Goal: Task Accomplishment & Management: Use online tool/utility

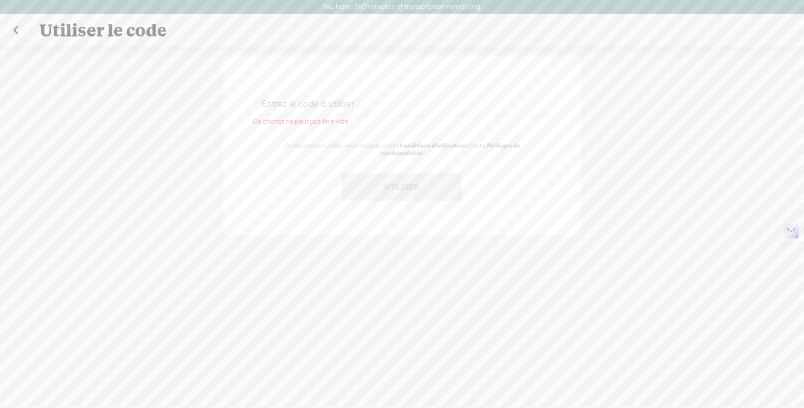
click at [298, 106] on input "text" at bounding box center [404, 103] width 290 height 23
paste input "DNGN-8NZK-DDUQ-UUSU-0823"
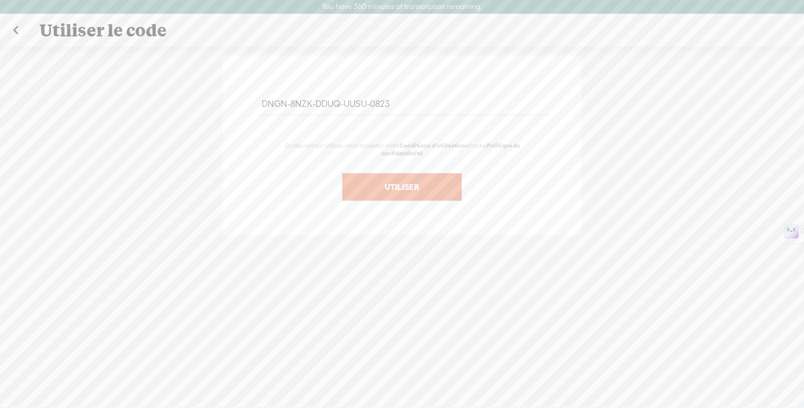
type input "DNGN-8NZK-DDUQ-UUSU-0823"
click at [402, 194] on button "Utiliser" at bounding box center [401, 186] width 119 height 27
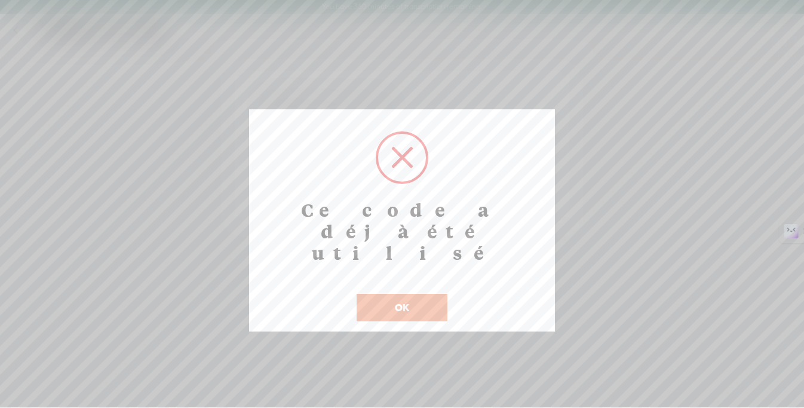
click at [413, 294] on button "OK" at bounding box center [401, 307] width 91 height 27
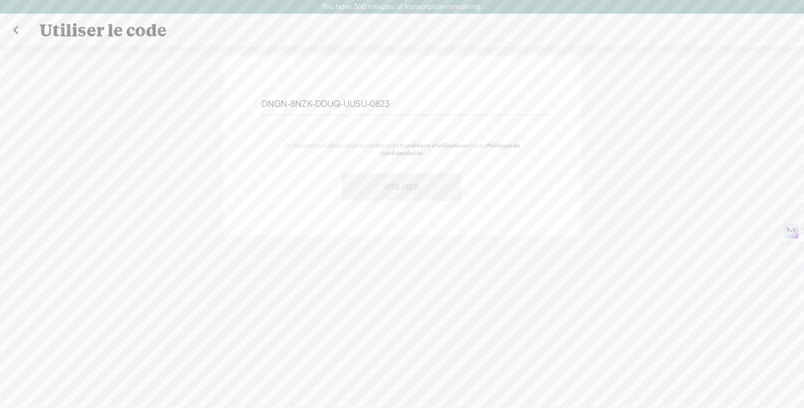
click at [347, 11] on label "You have 360 minutes of transcription remaining." at bounding box center [402, 7] width 160 height 10
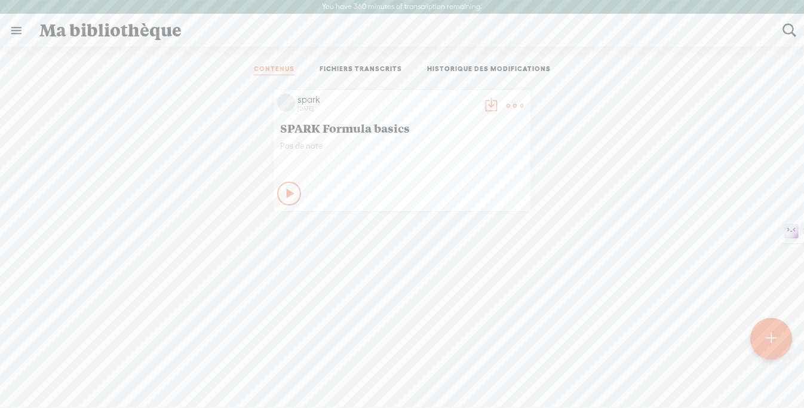
click at [348, 67] on link "FICHIERS TRANSCRITS" at bounding box center [360, 69] width 82 height 11
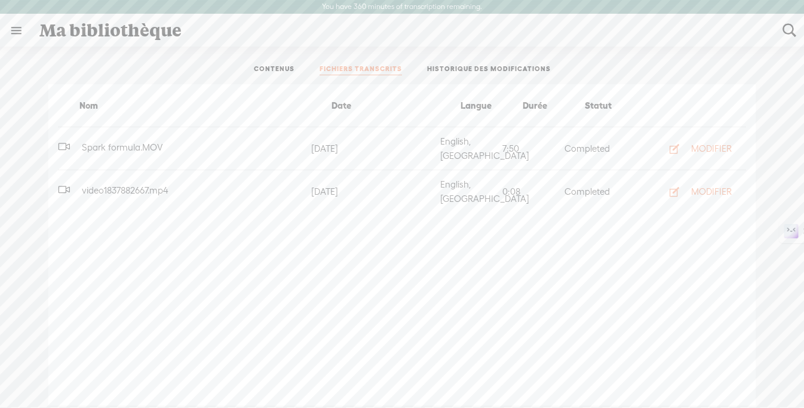
click at [281, 66] on link "CONTENUS" at bounding box center [274, 69] width 41 height 11
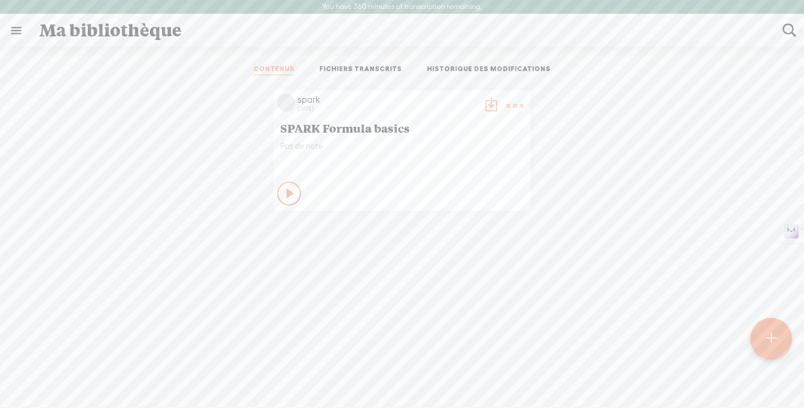
click at [506, 103] on t at bounding box center [514, 105] width 17 height 17
click at [462, 146] on link "Modifier" at bounding box center [448, 145] width 130 height 27
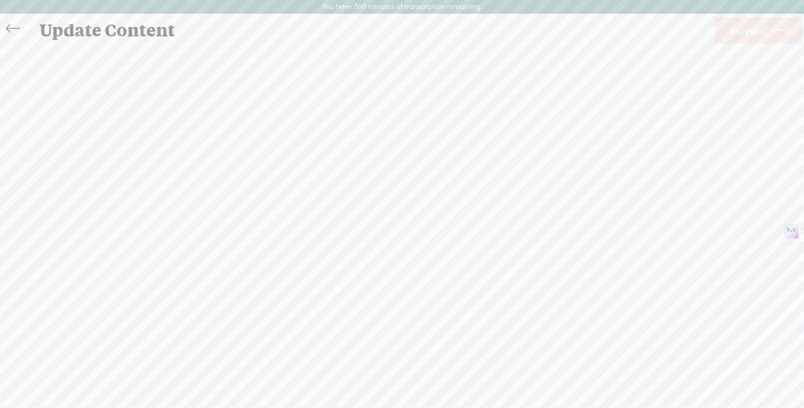
scroll to position [1, 0]
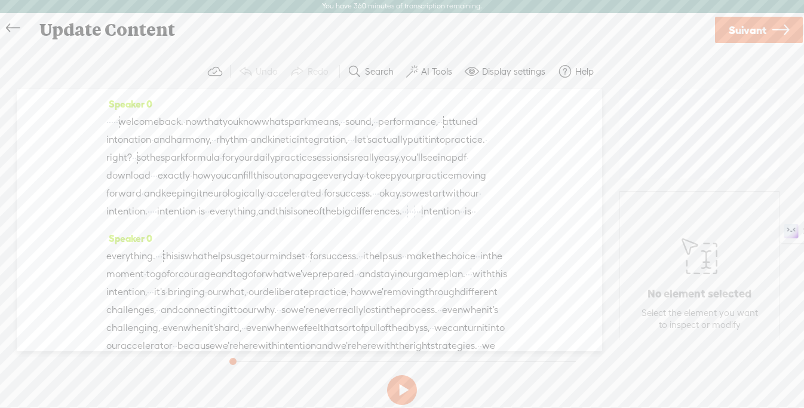
click at [396, 399] on button at bounding box center [402, 390] width 30 height 30
click at [743, 28] on span "Suivant" at bounding box center [747, 30] width 38 height 30
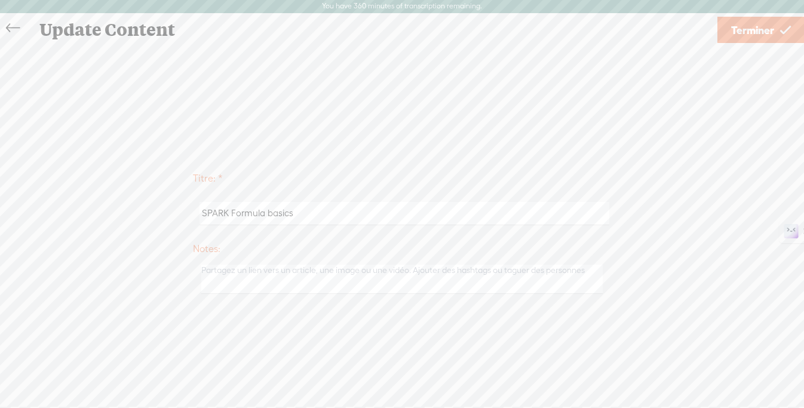
click at [764, 24] on span "Terminer" at bounding box center [752, 30] width 43 height 30
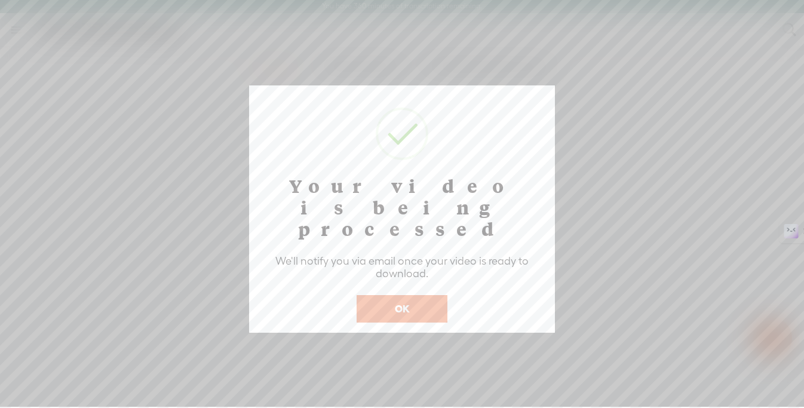
click at [386, 295] on button "OK" at bounding box center [401, 308] width 91 height 27
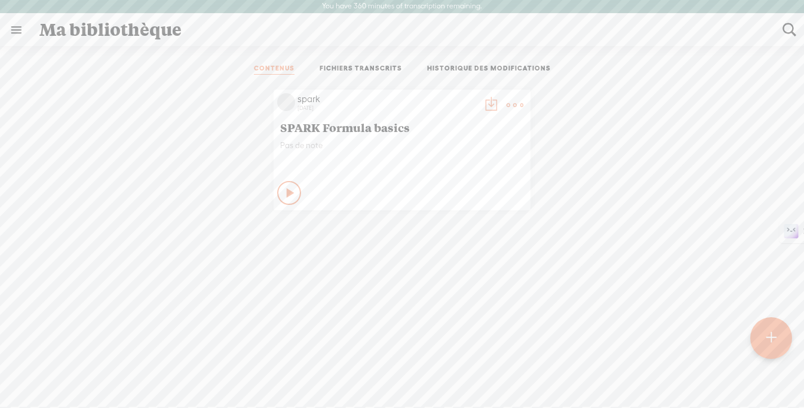
click at [482, 101] on t at bounding box center [490, 105] width 17 height 17
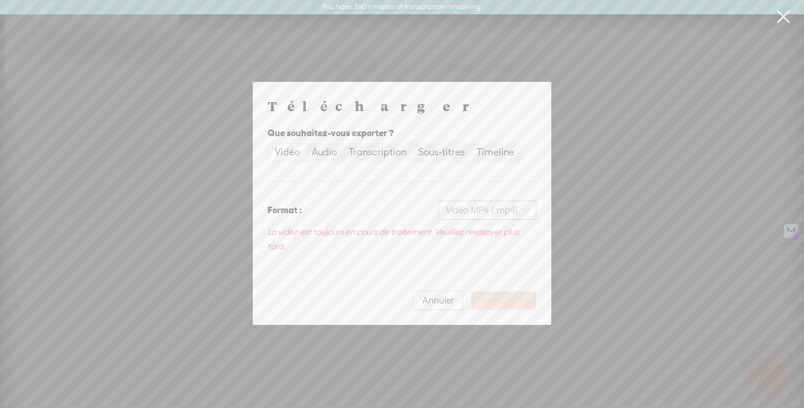
click at [472, 213] on span "Vidéo MP4 (.mp4)" at bounding box center [487, 210] width 84 height 18
click at [482, 153] on div "Timeline" at bounding box center [495, 152] width 38 height 17
click at [471, 144] on input "Timeline" at bounding box center [471, 144] width 0 height 0
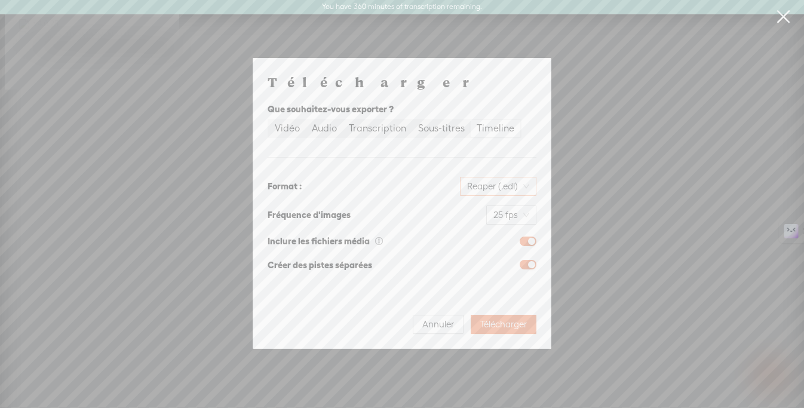
click at [502, 186] on span "Reaper (.edl)" at bounding box center [498, 186] width 62 height 18
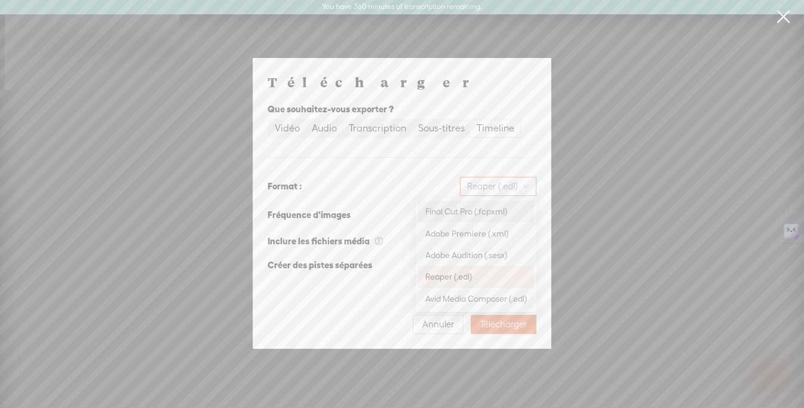
click at [450, 159] on div "Télécharger Que souhaitez-vous exporter ? Vidéo Audio Transcription Sous-titres…" at bounding box center [402, 203] width 269 height 261
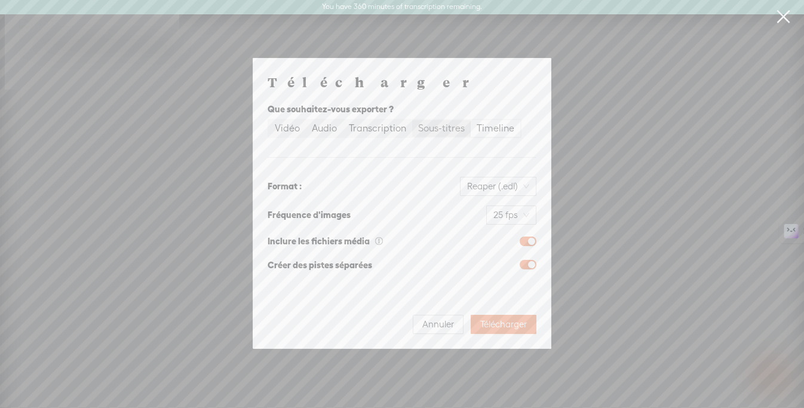
click at [446, 123] on div "Sous-titres" at bounding box center [441, 128] width 47 height 17
click at [412, 120] on input "Sous-titres" at bounding box center [412, 120] width 0 height 0
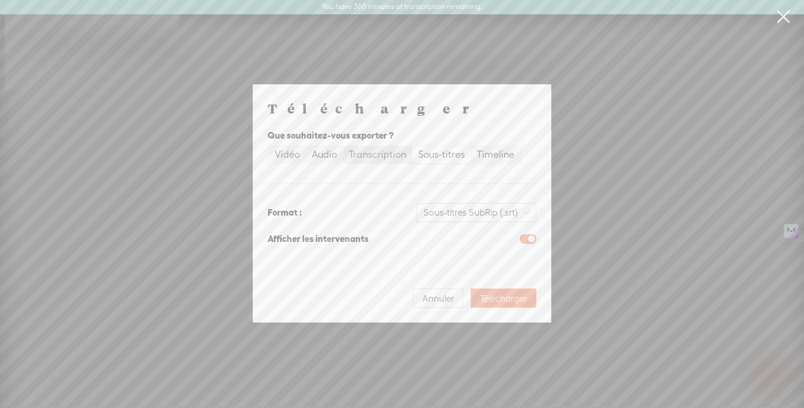
click at [377, 157] on div "Transcription" at bounding box center [377, 154] width 57 height 17
click at [343, 146] on input "Transcription" at bounding box center [343, 146] width 0 height 0
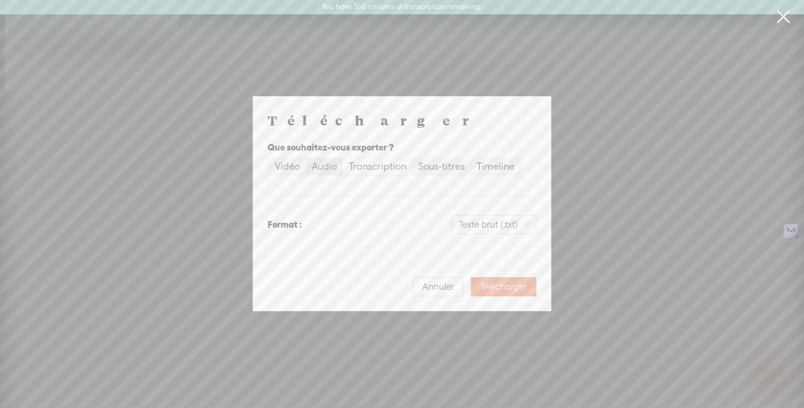
click at [323, 165] on div "Audio" at bounding box center [324, 166] width 25 height 17
click at [306, 158] on input "Audio" at bounding box center [306, 158] width 0 height 0
click at [285, 165] on div "Vidéo" at bounding box center [287, 166] width 25 height 17
click at [269, 158] on input "Vidéo" at bounding box center [269, 158] width 0 height 0
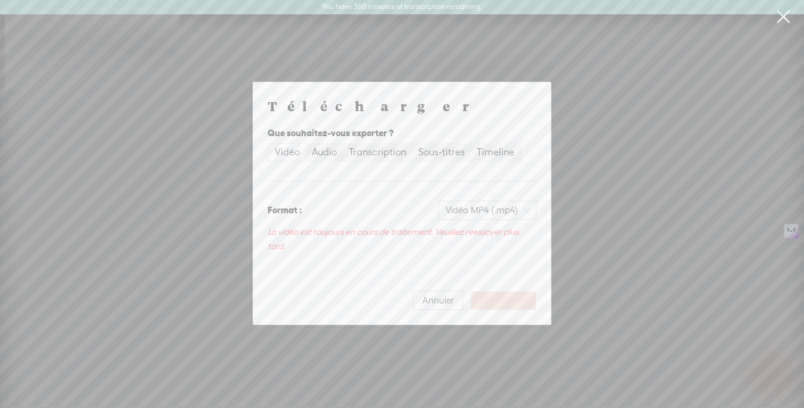
click at [793, 17] on link at bounding box center [783, 16] width 30 height 33
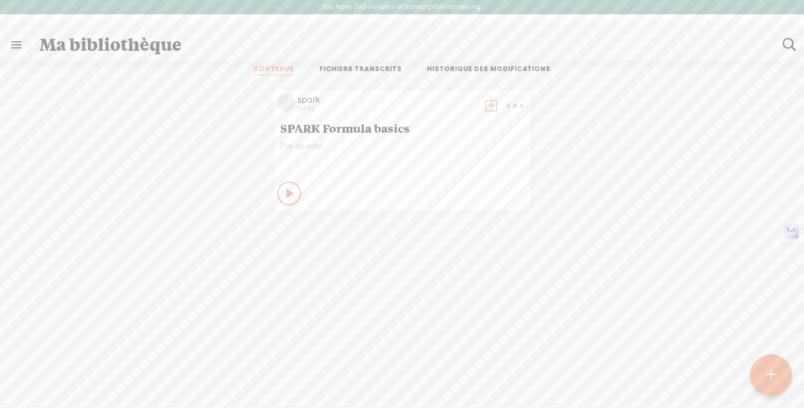
click at [793, 17] on div at bounding box center [402, 228] width 804 height 429
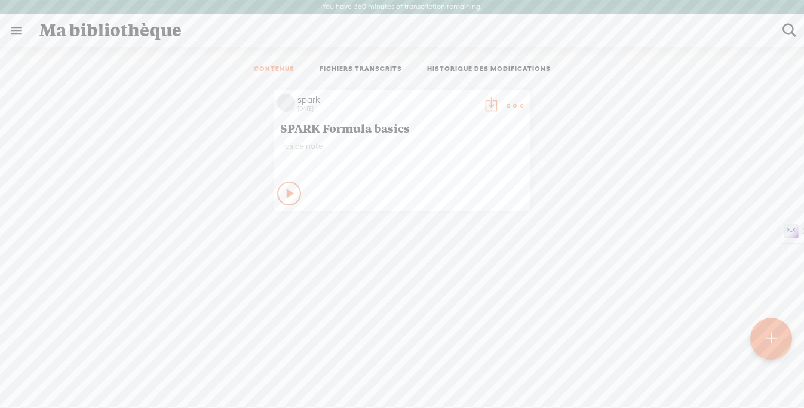
click at [16, 29] on link at bounding box center [16, 30] width 31 height 31
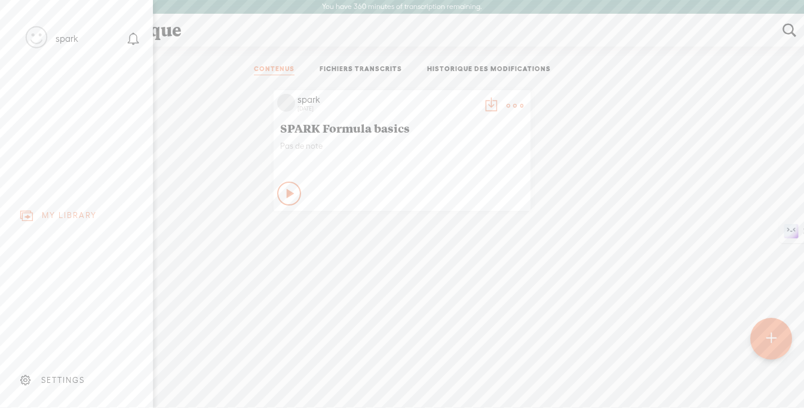
click at [72, 210] on div "MY LIBRARY" at bounding box center [69, 215] width 55 height 10
click at [761, 335] on div at bounding box center [771, 338] width 42 height 42
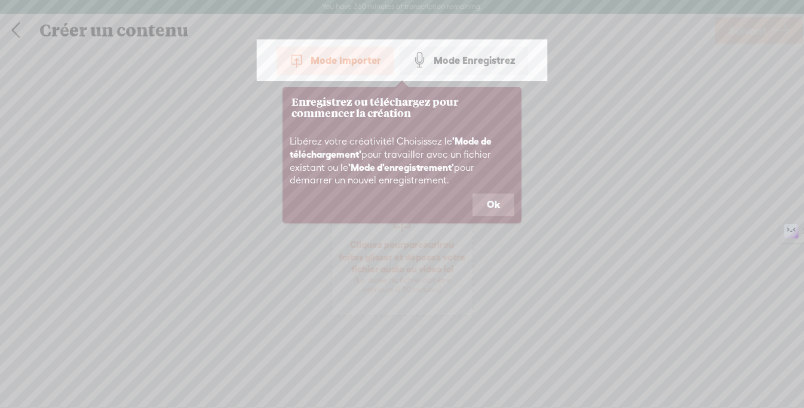
click at [491, 202] on button "Ok" at bounding box center [493, 204] width 42 height 23
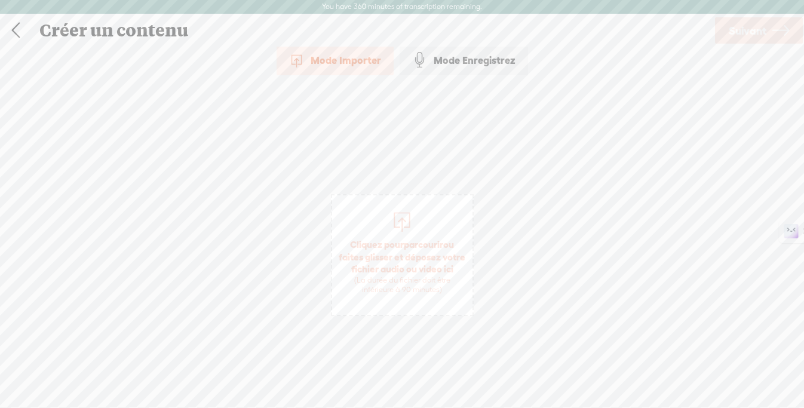
click at [402, 227] on div at bounding box center [402, 220] width 24 height 24
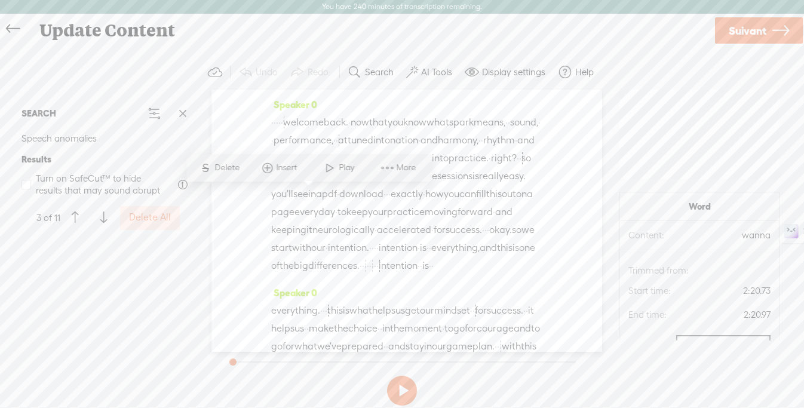
scroll to position [706, 0]
